Goal: Task Accomplishment & Management: Manage account settings

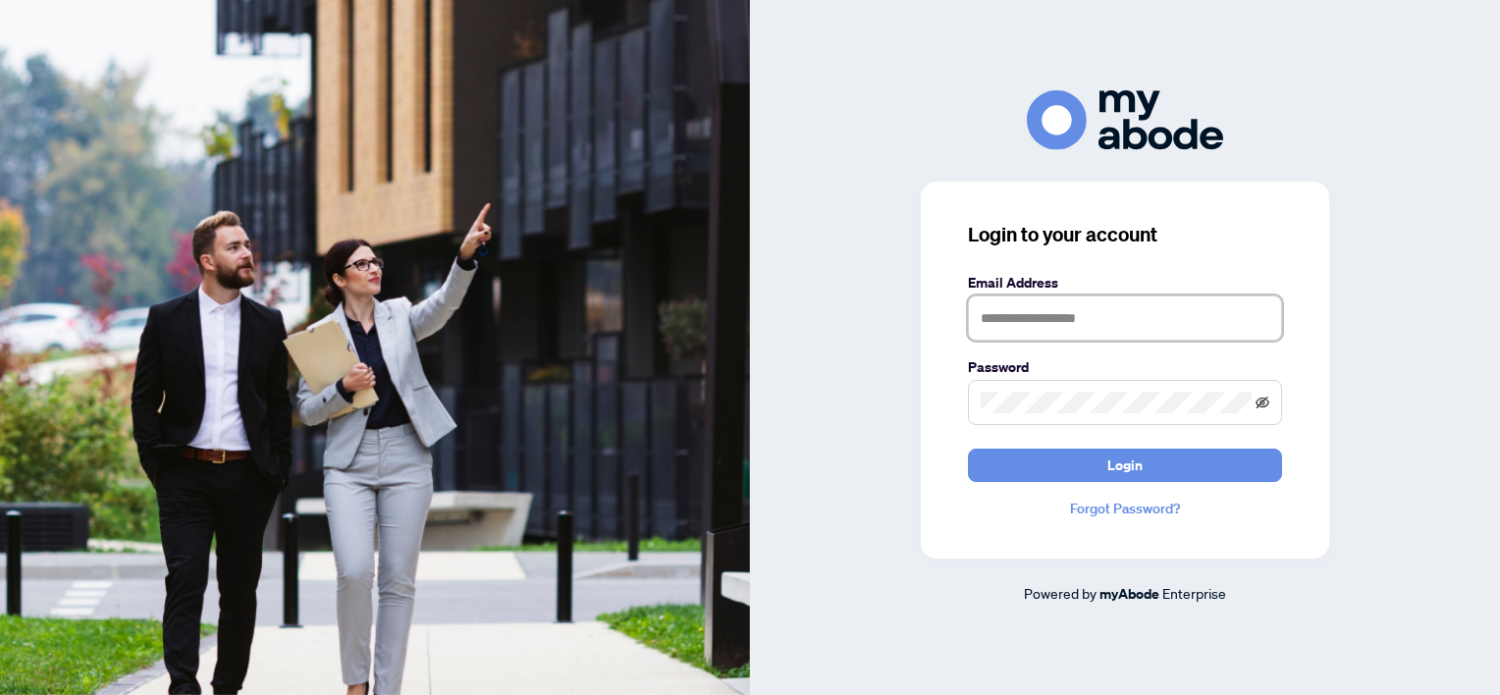
type input "**********"
click at [1260, 400] on icon "eye-invisible" at bounding box center [1262, 403] width 14 height 14
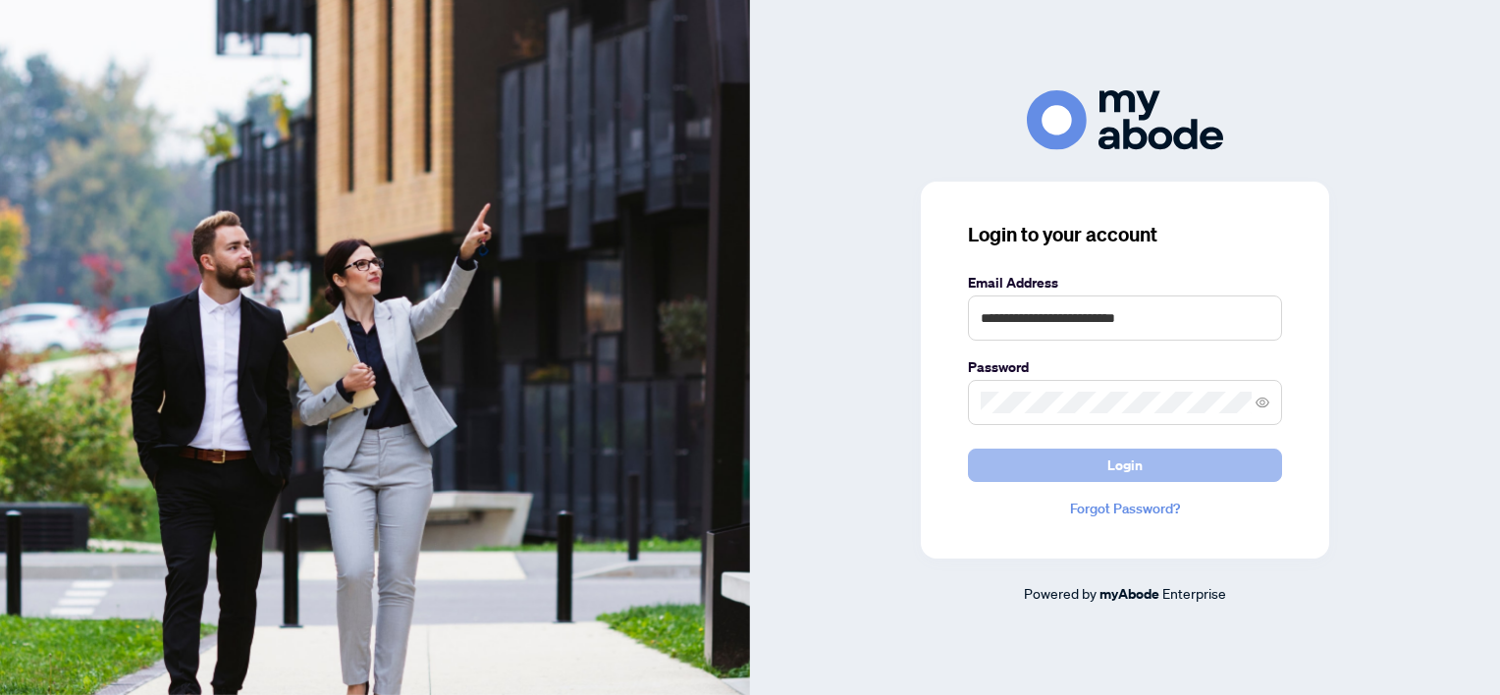
click at [1167, 466] on button "Login" at bounding box center [1125, 465] width 314 height 33
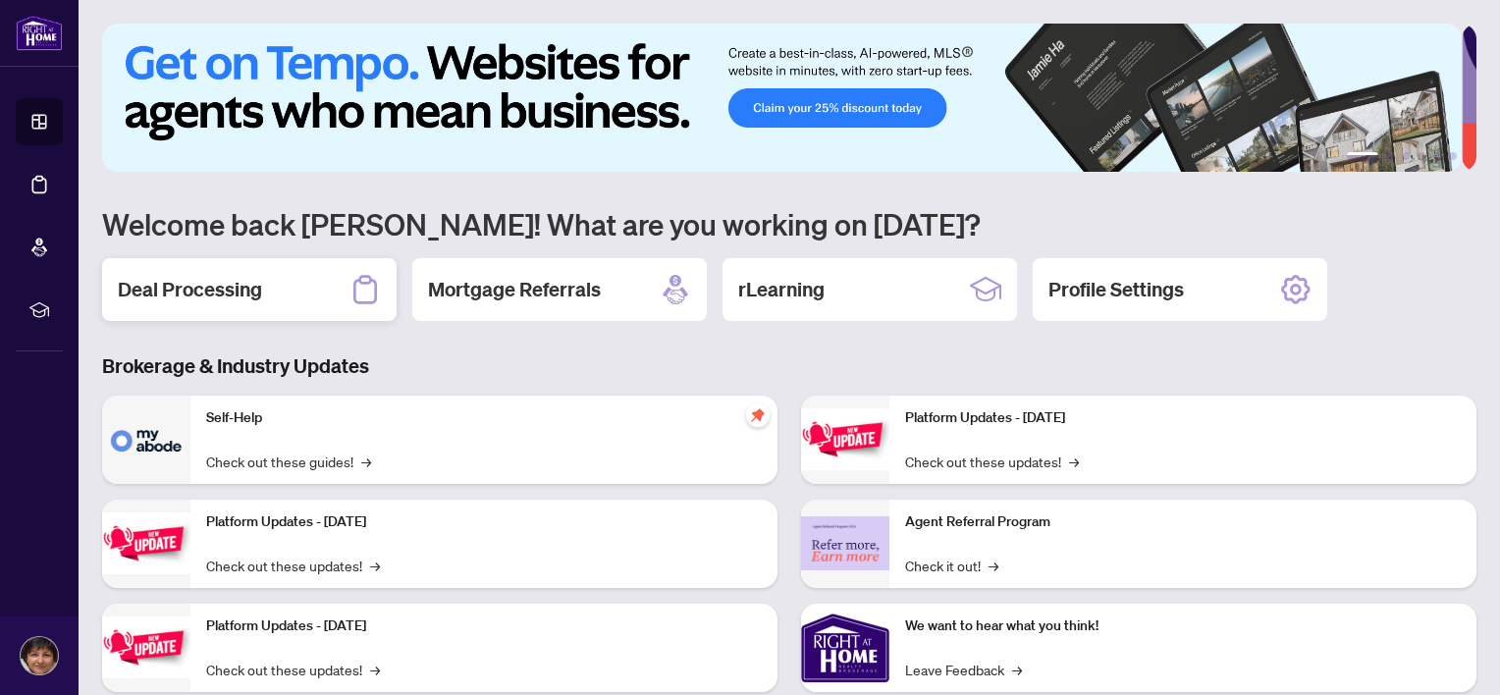
click at [201, 279] on h2 "Deal Processing" at bounding box center [190, 289] width 144 height 27
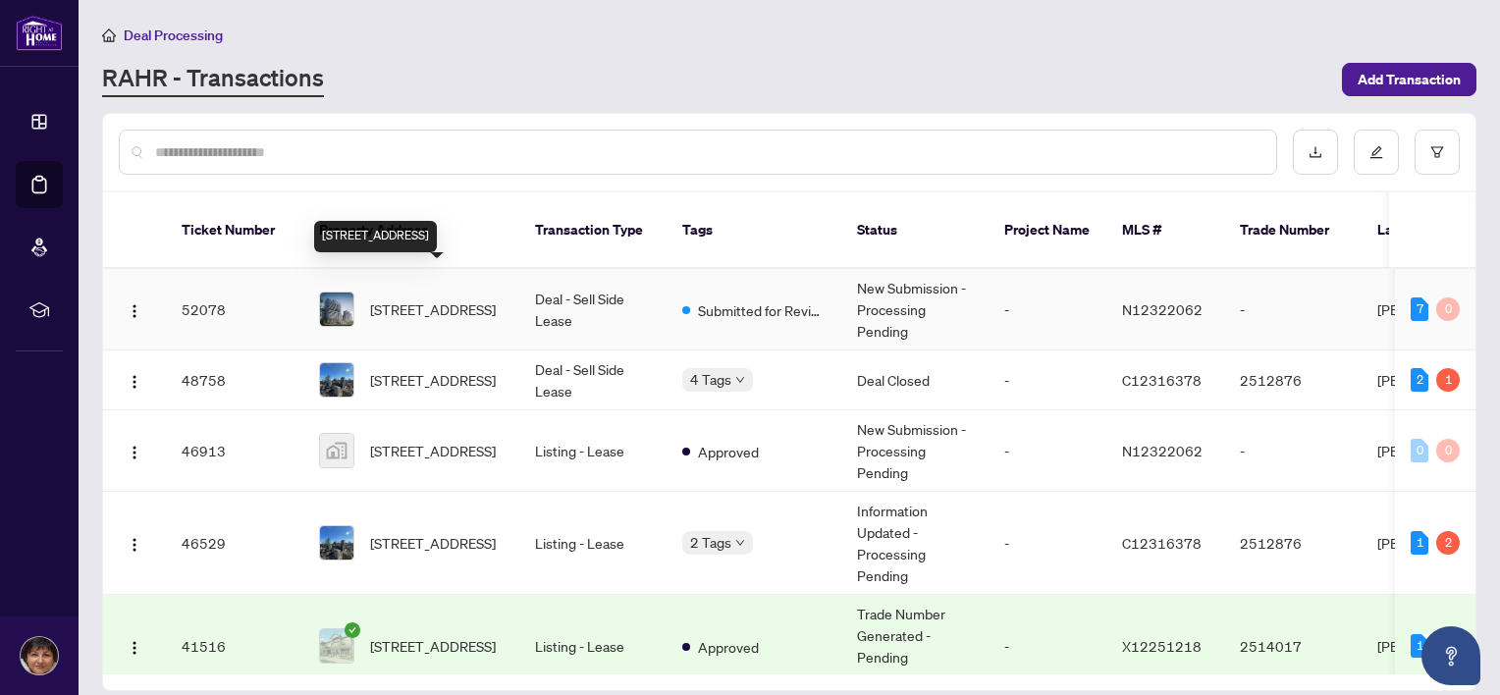
click at [417, 298] on span "[STREET_ADDRESS]" at bounding box center [433, 309] width 126 height 22
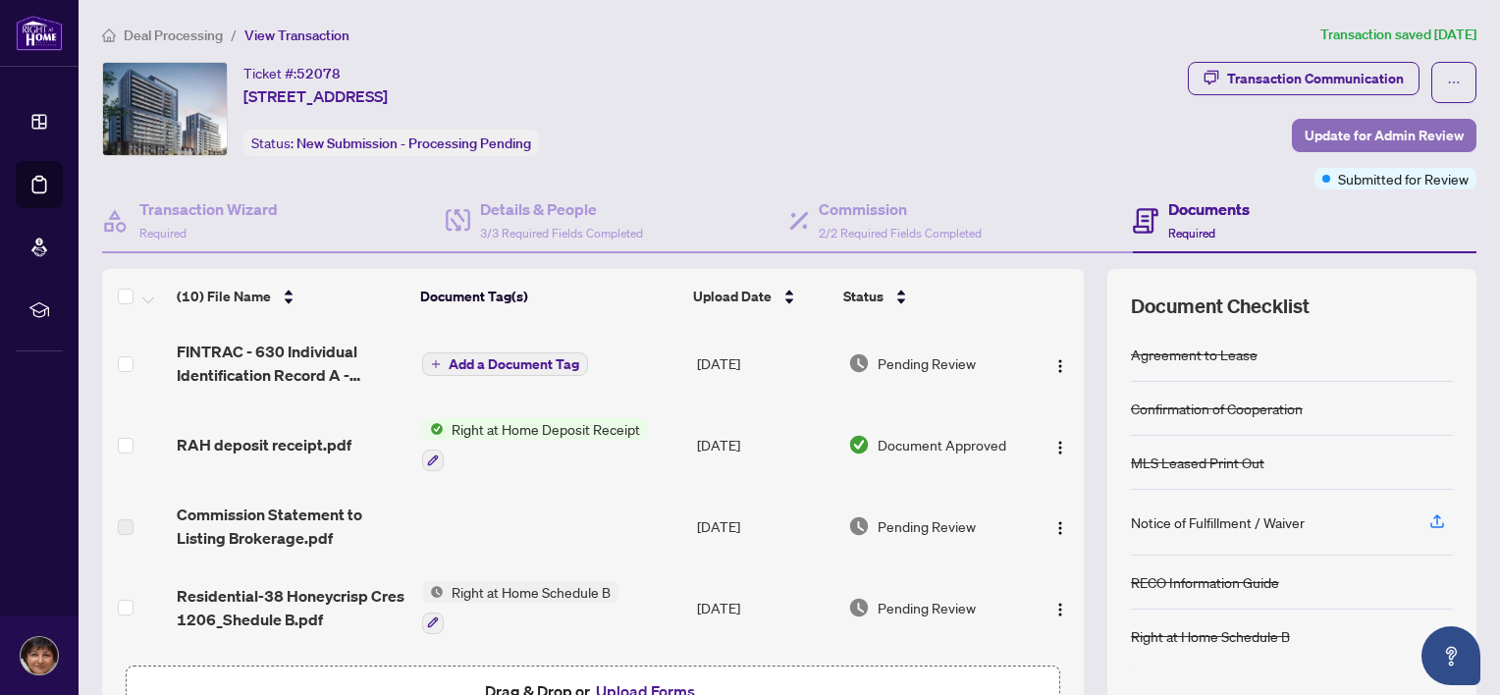
click at [1341, 133] on span "Update for Admin Review" at bounding box center [1384, 135] width 159 height 31
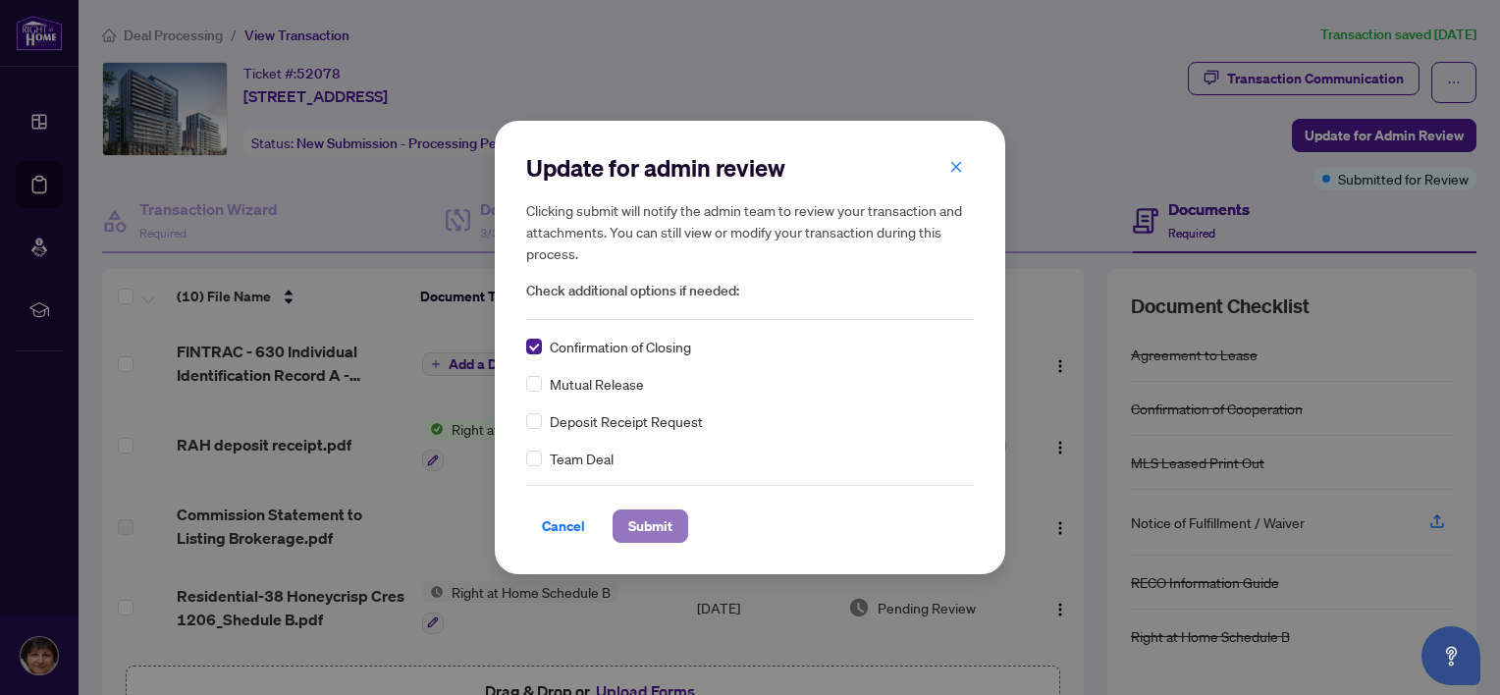
click at [646, 525] on span "Submit" at bounding box center [650, 525] width 44 height 31
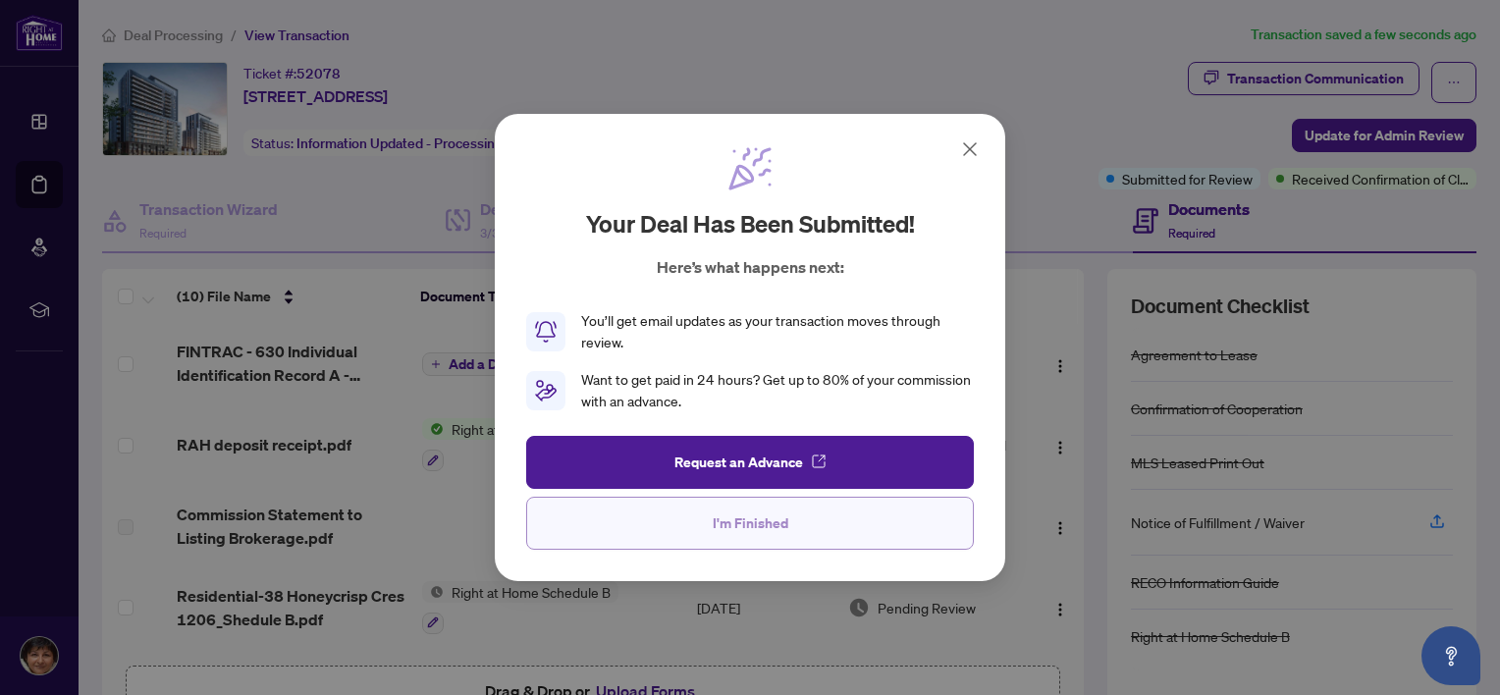
click at [750, 525] on span "I'm Finished" at bounding box center [751, 522] width 76 height 31
